Goal: Use online tool/utility: Use online tool/utility

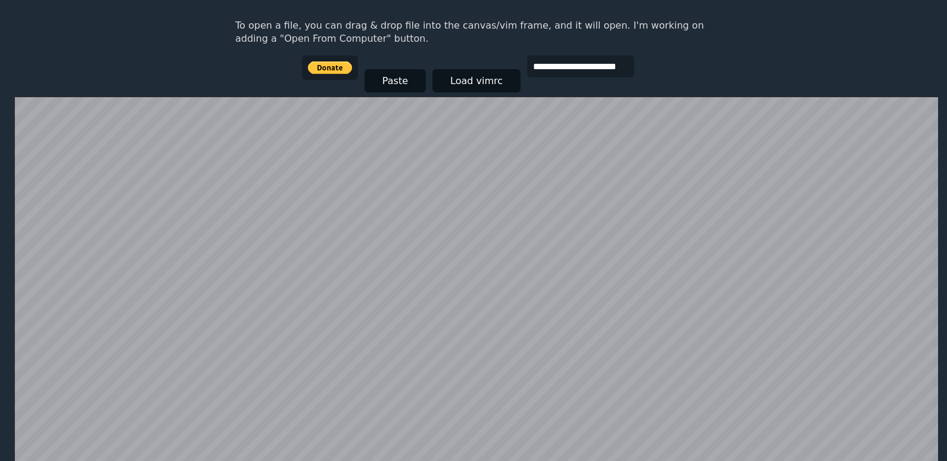
scroll to position [74, 0]
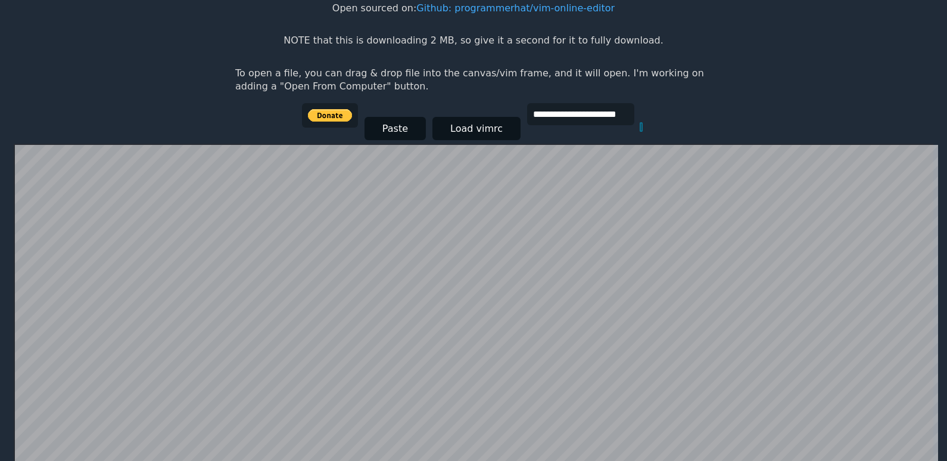
scroll to position [232, 0]
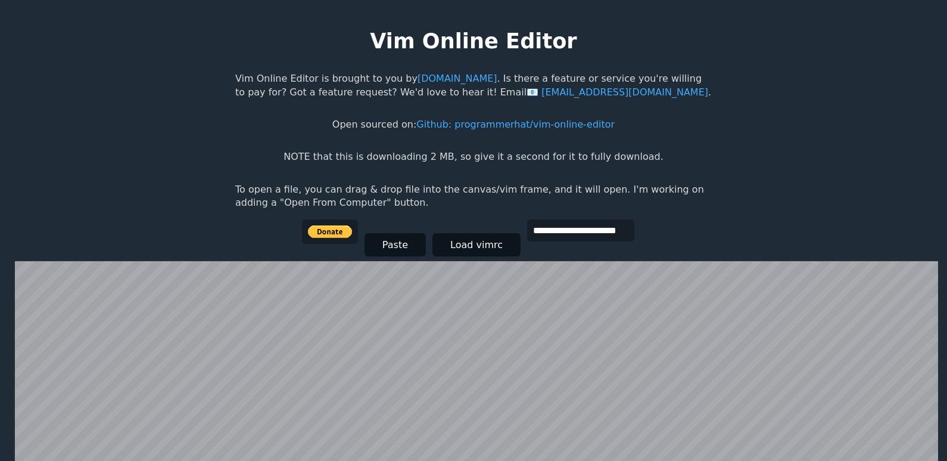
scroll to position [232, 0]
